Goal: Transaction & Acquisition: Purchase product/service

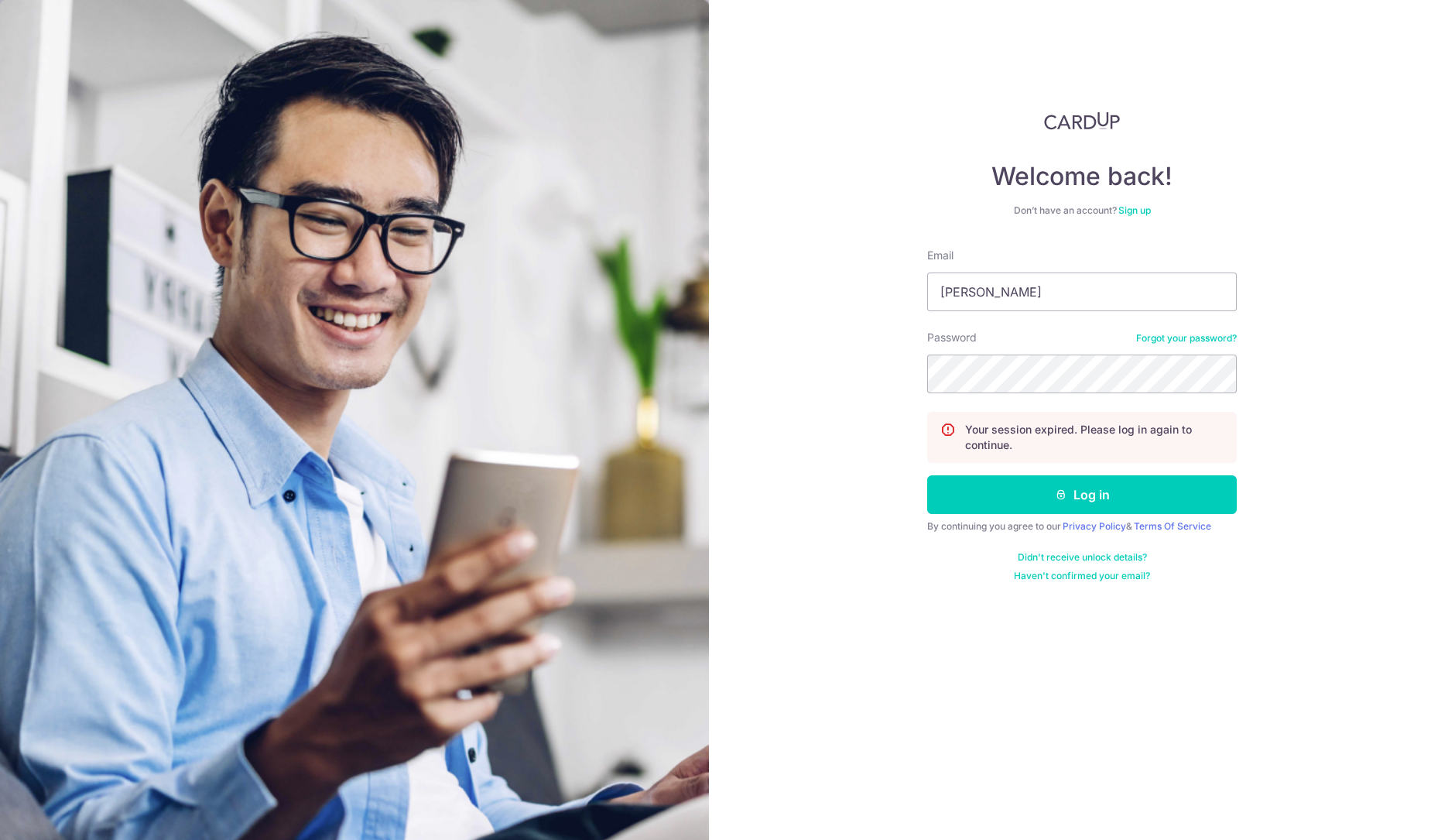
type input "[PERSON_NAME][EMAIL_ADDRESS][DOMAIN_NAME]"
click at [927, 476] on button "Log in" at bounding box center [1082, 494] width 310 height 38
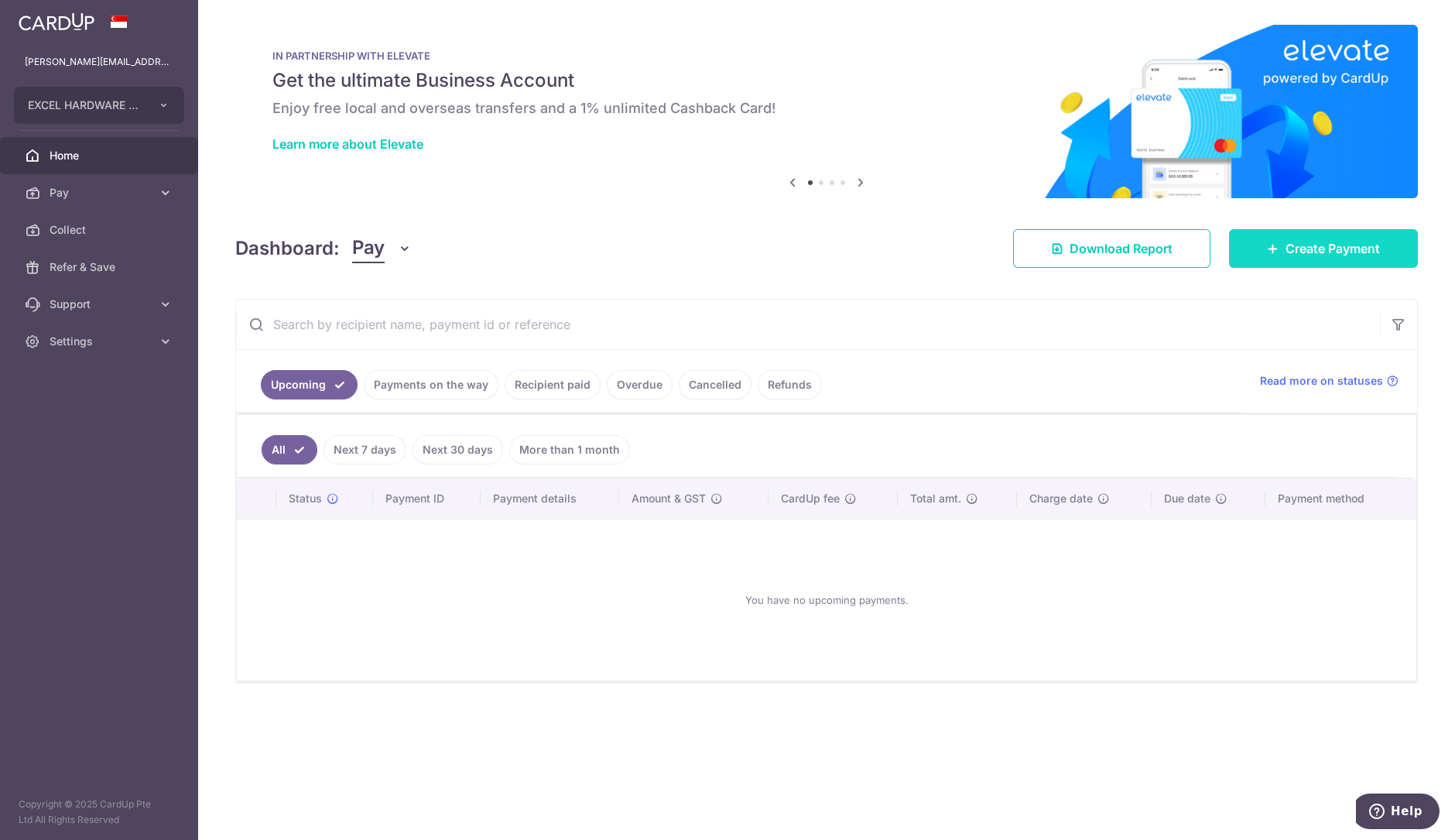
click at [1288, 240] on span "Create Payment" at bounding box center [1333, 249] width 95 height 19
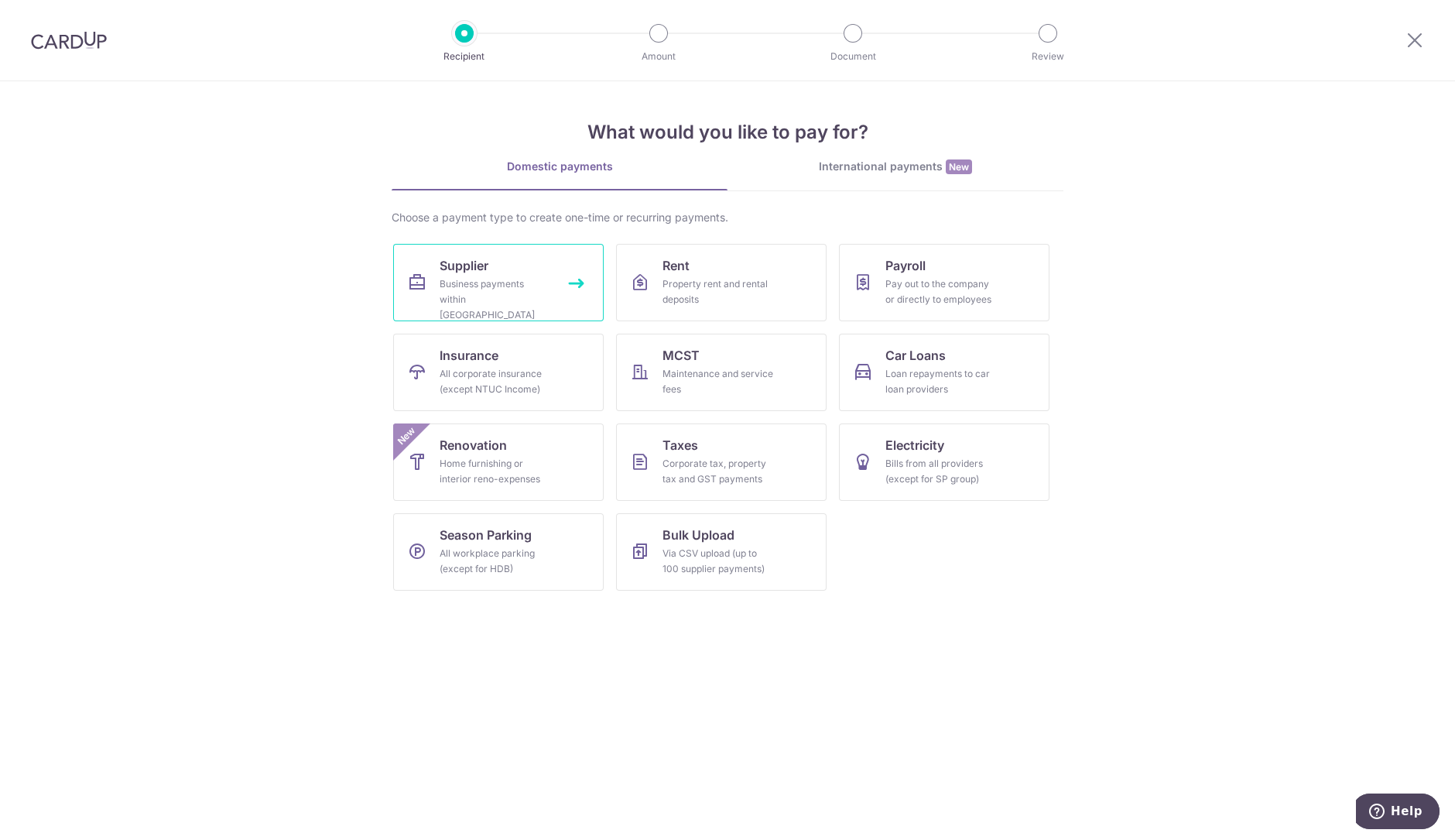
click at [536, 271] on link "Supplier Business payments within Singapore" at bounding box center [498, 282] width 210 height 77
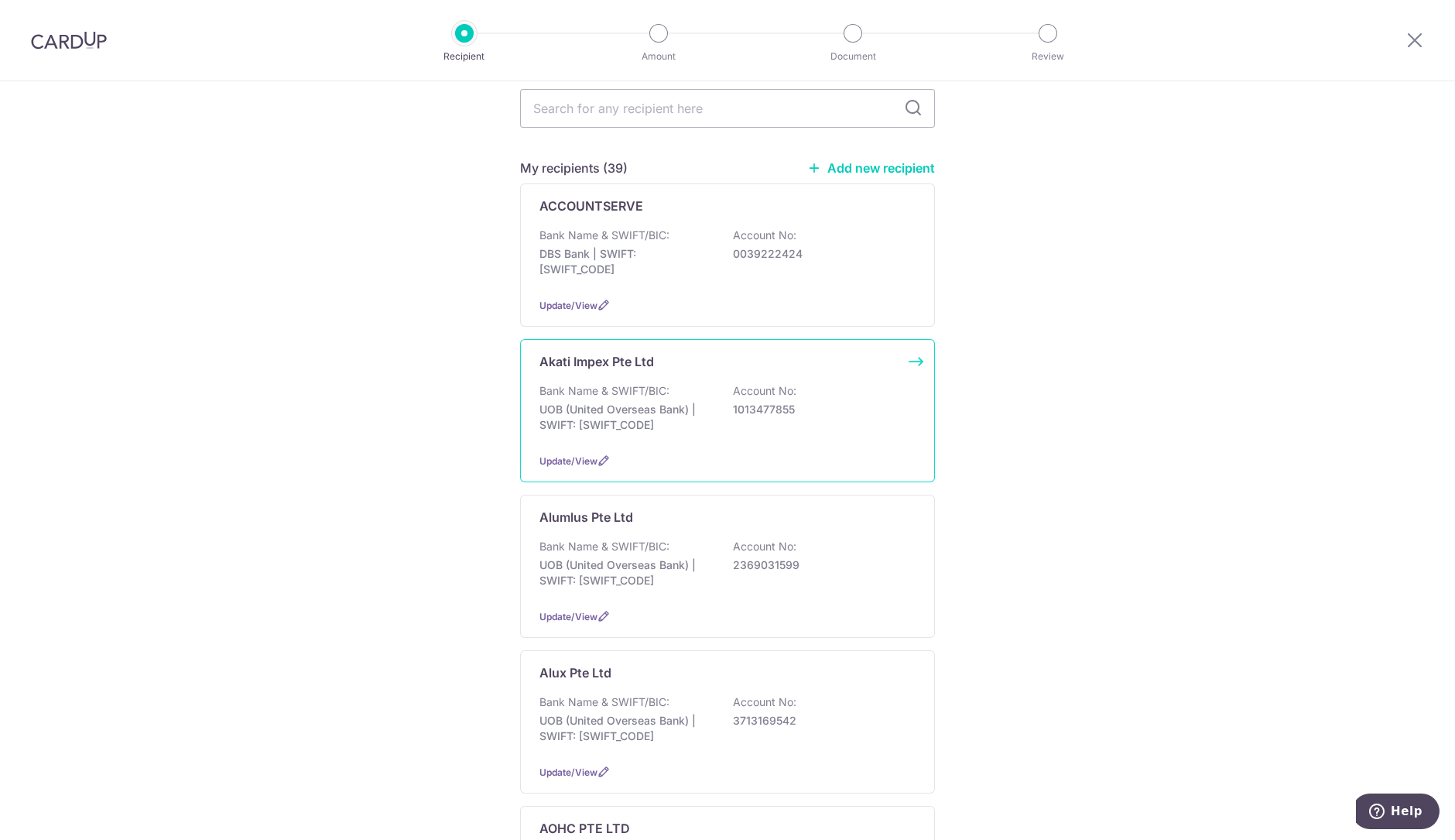
scroll to position [96, 0]
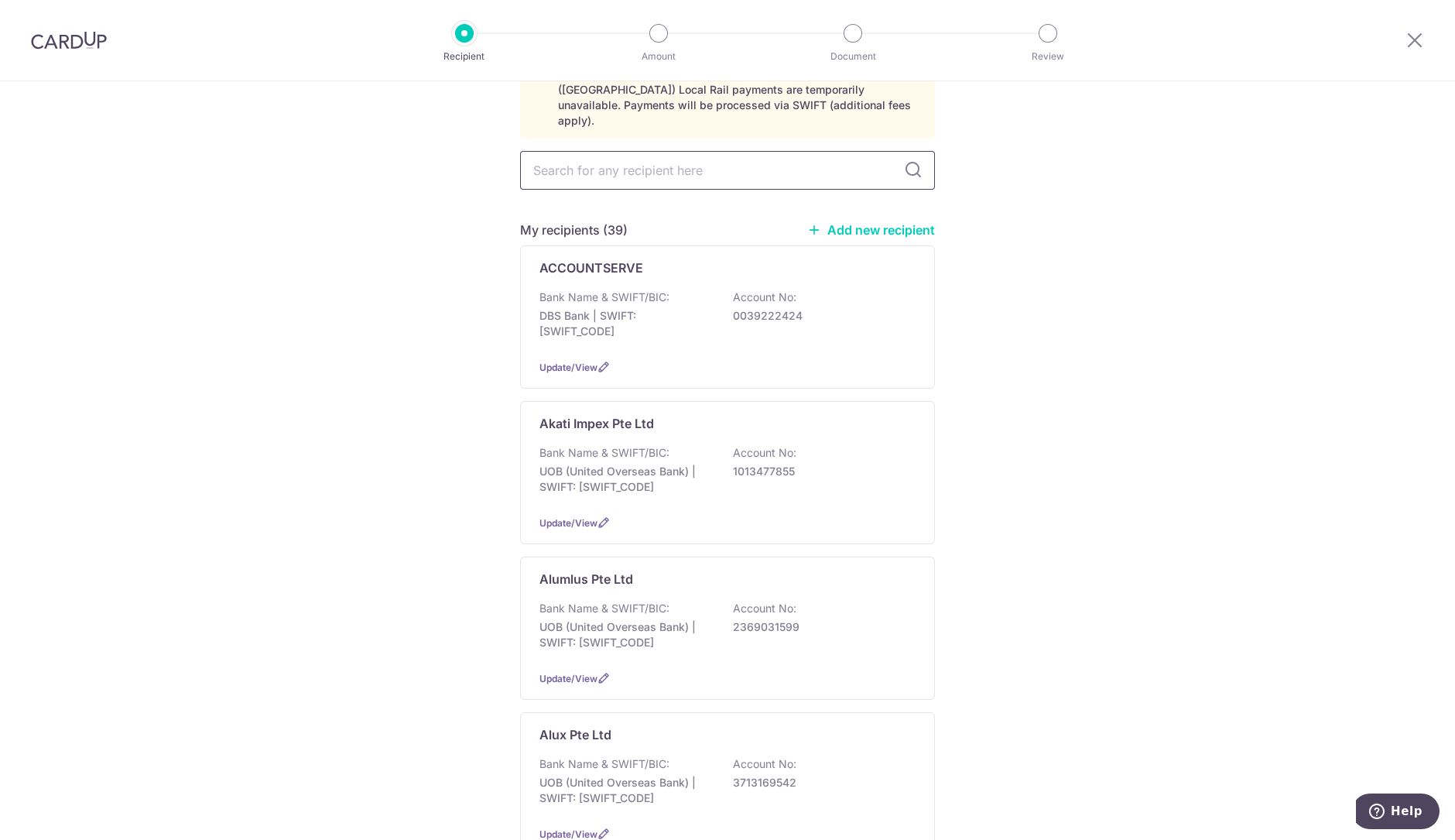
click at [693, 156] on input "text" at bounding box center [728, 170] width 415 height 38
type input "hup"
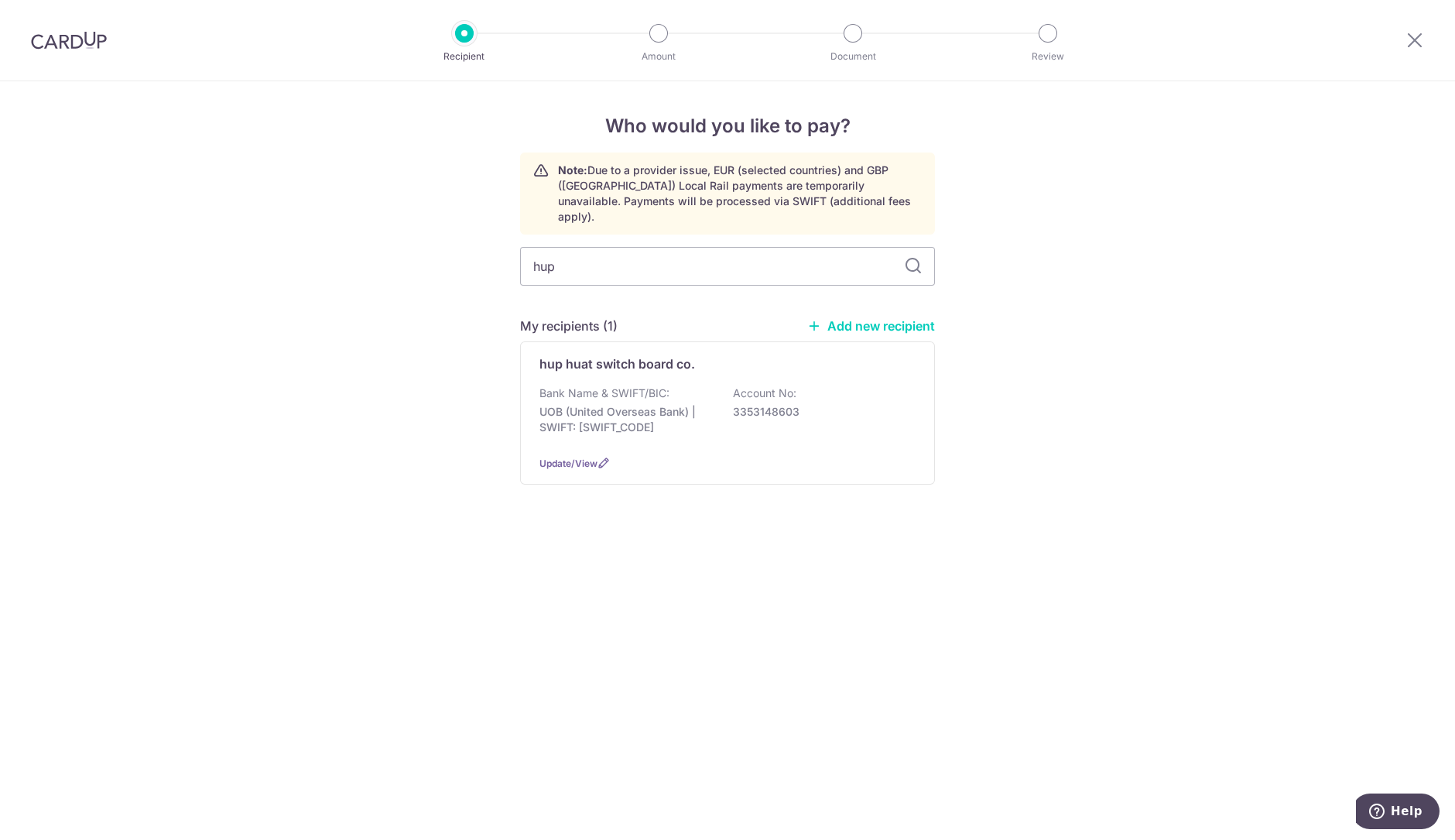
scroll to position [0, 0]
type input "h"
type input "pin"
type input "p"
type input "hup"
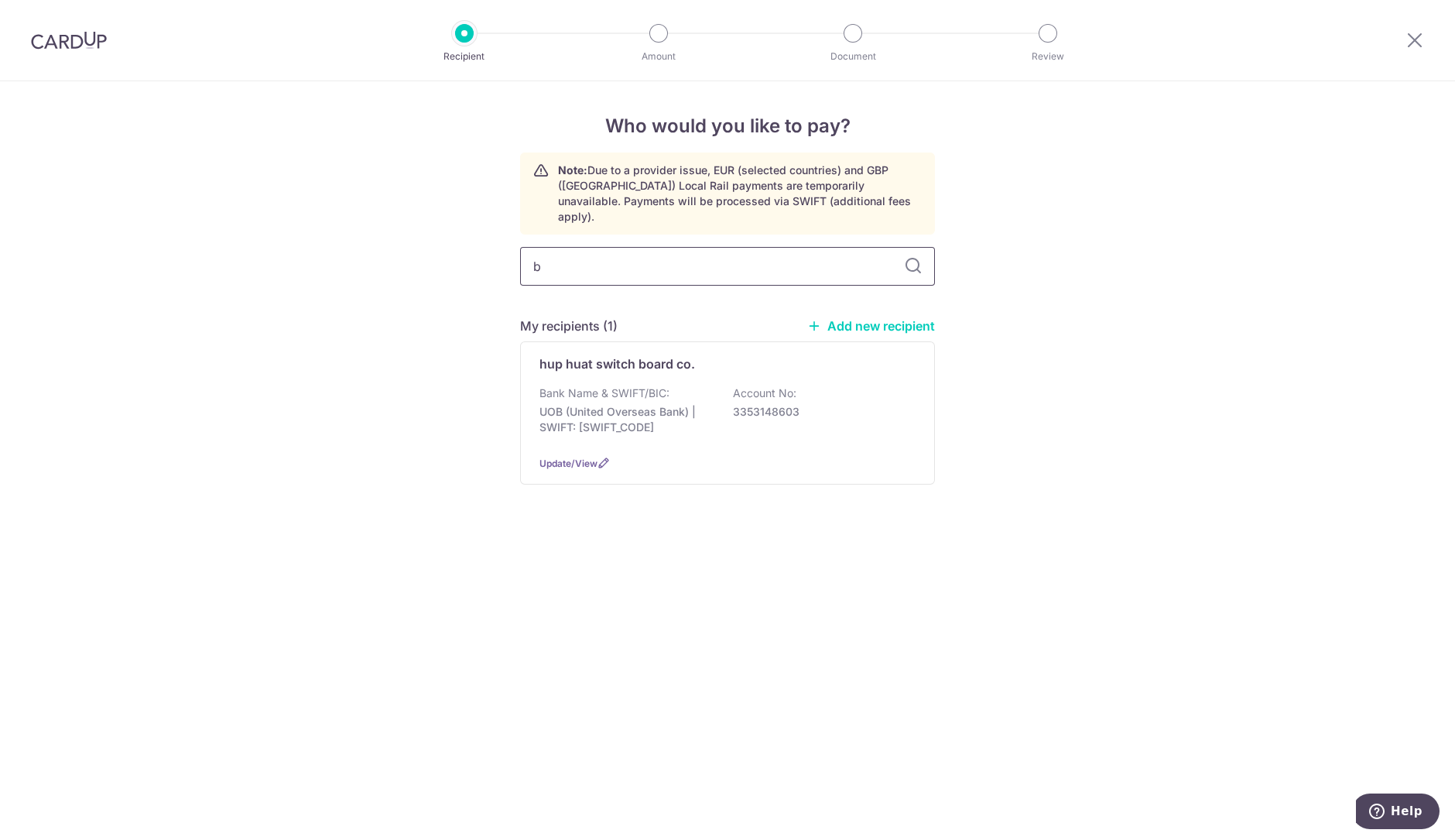
type input "bm"
click at [589, 463] on div "Update/View" at bounding box center [728, 471] width 376 height 16
